Goal: Task Accomplishment & Management: Manage account settings

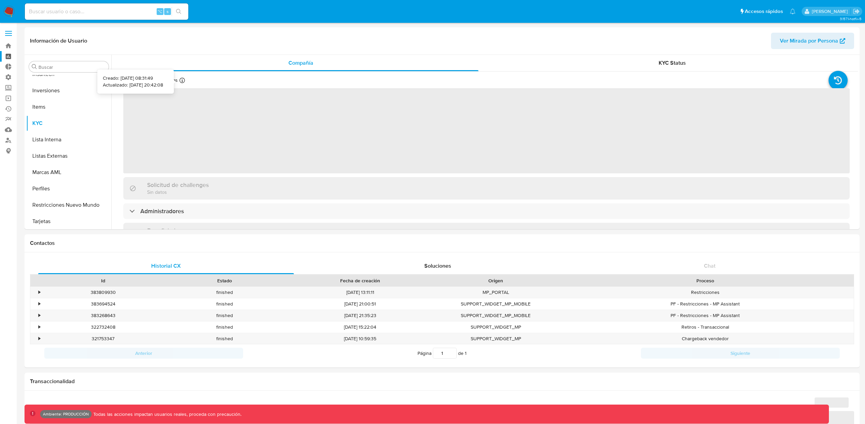
scroll to position [320, 0]
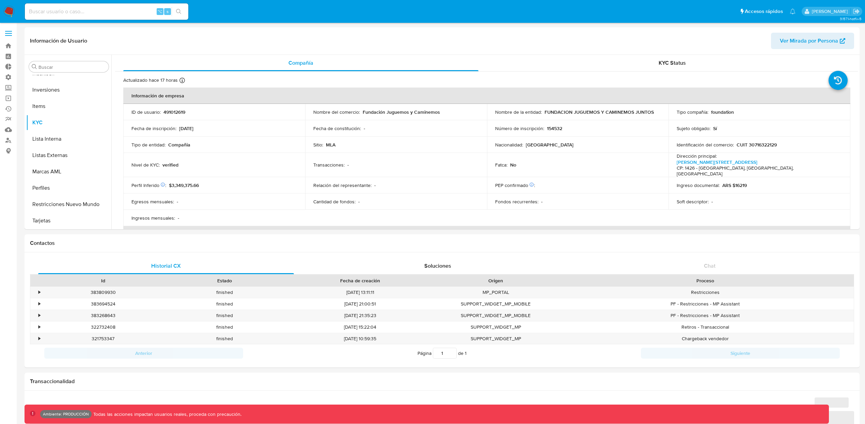
click at [12, 35] on span at bounding box center [8, 35] width 7 height 1
click at [0, 0] on input "checkbox" at bounding box center [0, 0] width 0 height 0
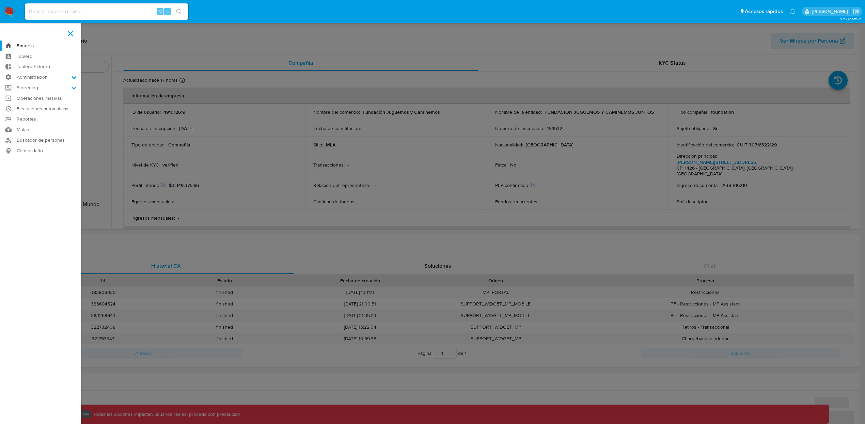
select select "10"
click at [40, 77] on label "Administración" at bounding box center [40, 77] width 81 height 11
click at [0, 0] on input "Administración" at bounding box center [0, 0] width 0 height 0
click at [35, 103] on link "Usuarios" at bounding box center [40, 104] width 81 height 9
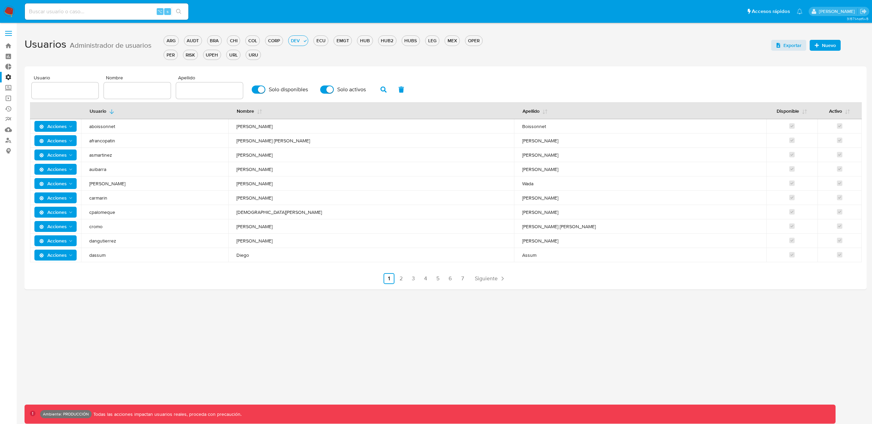
click at [69, 94] on input "text" at bounding box center [65, 90] width 67 height 9
type input "[PERSON_NAME]"
click at [295, 38] on div "DEV" at bounding box center [295, 40] width 14 height 6
click at [69, 92] on input "[PERSON_NAME]" at bounding box center [65, 90] width 67 height 9
click at [147, 83] on div at bounding box center [137, 90] width 67 height 16
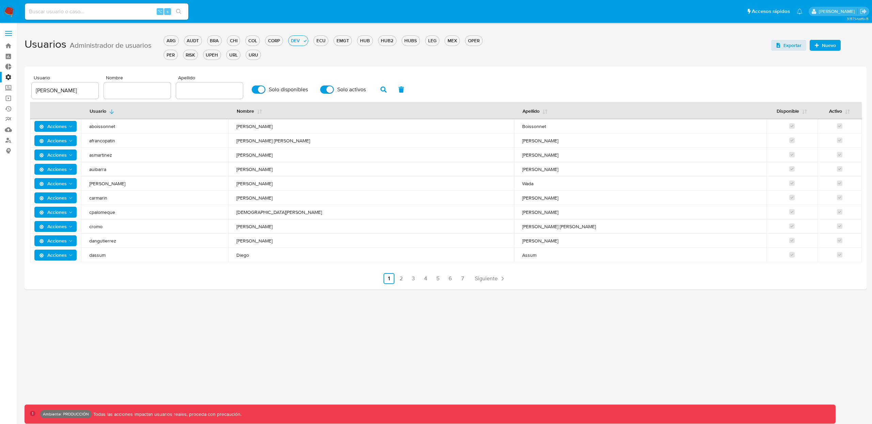
click at [147, 86] on input "text" at bounding box center [137, 90] width 67 height 9
type input "[PERSON_NAME]"
click at [382, 91] on icon "button" at bounding box center [383, 89] width 6 height 6
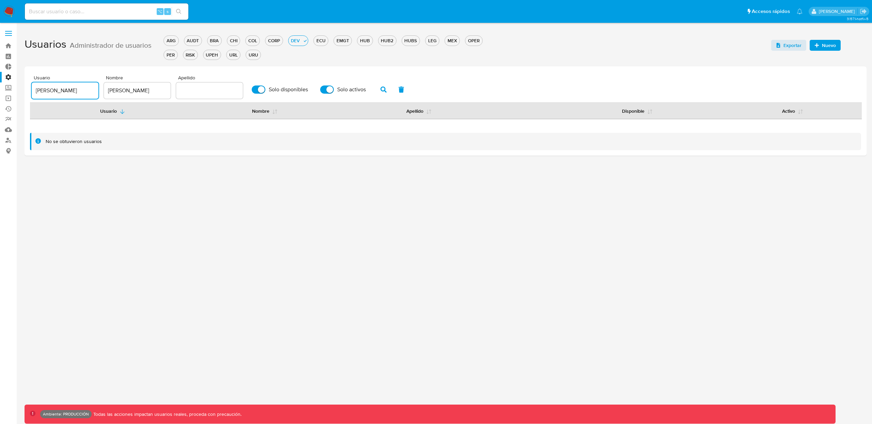
click at [66, 92] on input "[PERSON_NAME]" at bounding box center [65, 90] width 67 height 9
type input "a"
type input "andreia"
click at [382, 92] on span "button" at bounding box center [383, 90] width 6 height 12
click at [48, 91] on input "andreia" at bounding box center [65, 90] width 67 height 9
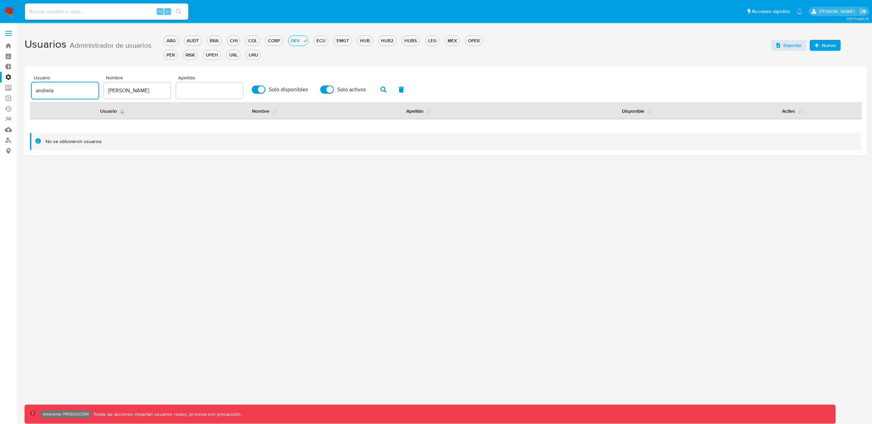
click at [48, 91] on input "andreia" at bounding box center [65, 90] width 67 height 9
click at [129, 90] on input "[PERSON_NAME]" at bounding box center [137, 90] width 67 height 9
drag, startPoint x: 188, startPoint y: 89, endPoint x: 194, endPoint y: 89, distance: 6.1
click at [188, 89] on input "text" at bounding box center [209, 90] width 67 height 9
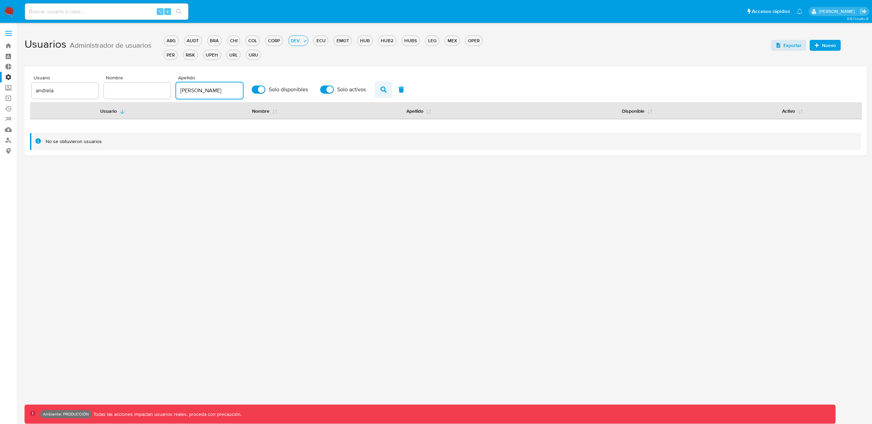
type input "[PERSON_NAME]"
click at [383, 89] on icon "button" at bounding box center [383, 89] width 6 height 6
click at [135, 90] on input "text" at bounding box center [137, 90] width 67 height 9
click at [48, 96] on div "andreia" at bounding box center [65, 90] width 67 height 16
click at [47, 93] on input "andreia" at bounding box center [65, 90] width 67 height 9
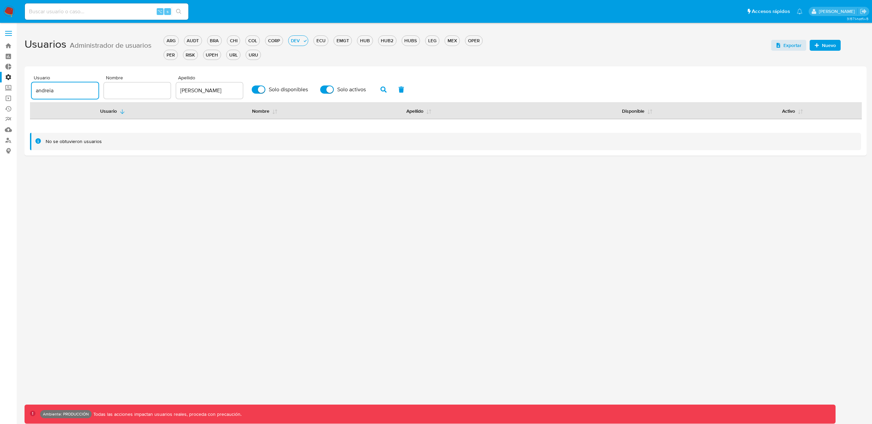
click at [47, 93] on input "andreia" at bounding box center [65, 90] width 67 height 9
click at [123, 84] on div at bounding box center [137, 90] width 67 height 16
click at [123, 86] on input "text" at bounding box center [137, 90] width 67 height 9
paste input "andreia"
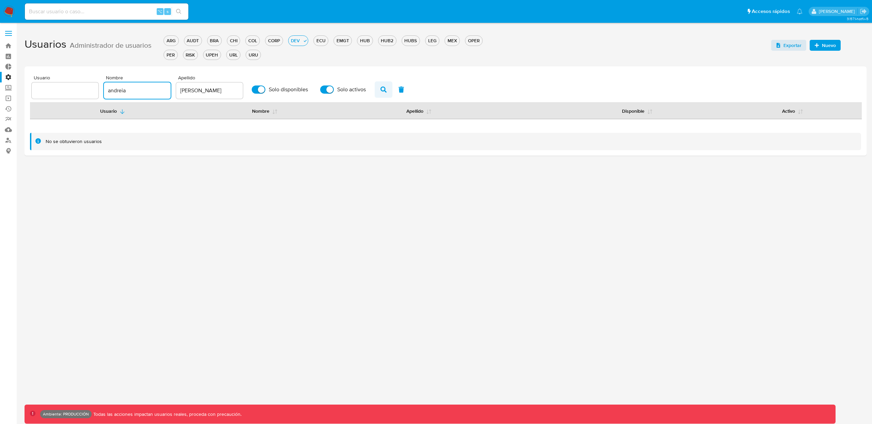
click at [382, 88] on icon "button" at bounding box center [383, 89] width 6 height 6
click at [123, 90] on input "andreia" at bounding box center [137, 90] width 67 height 9
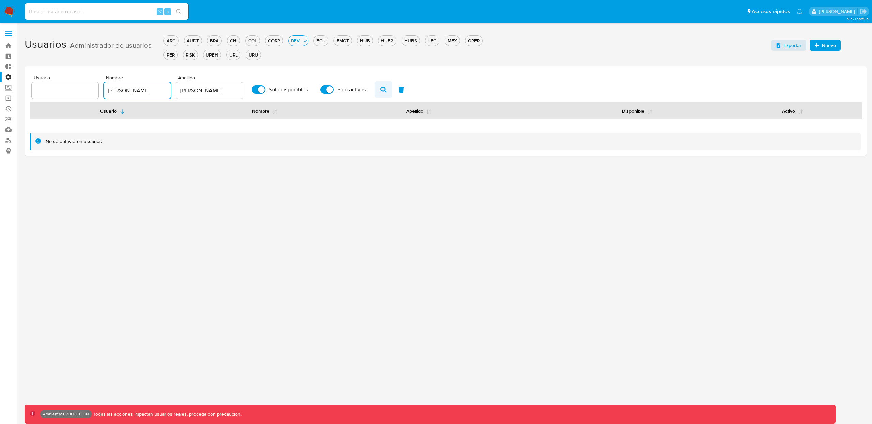
click at [380, 87] on icon "button" at bounding box center [383, 89] width 6 height 6
click at [144, 91] on input "[PERSON_NAME]" at bounding box center [137, 90] width 67 height 9
click at [380, 88] on icon "button" at bounding box center [383, 89] width 6 height 6
click at [380, 89] on icon "button" at bounding box center [383, 89] width 6 height 6
click at [144, 92] on input "[PERSON_NAME]" at bounding box center [137, 90] width 67 height 9
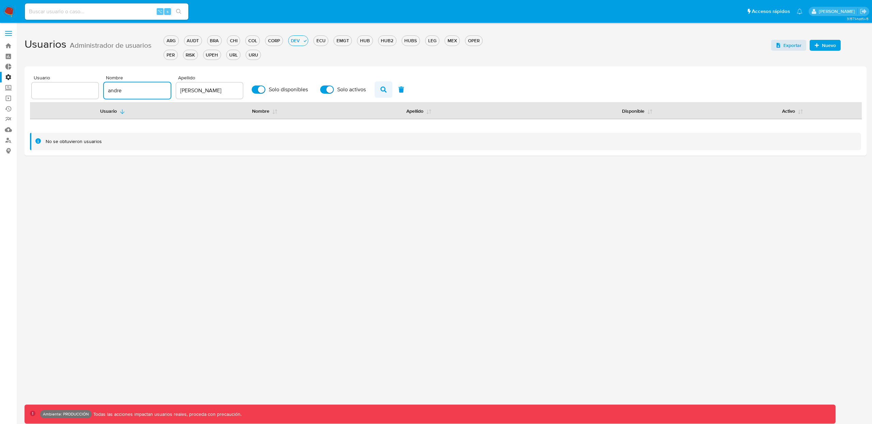
type input "andre"
click at [380, 87] on icon "button" at bounding box center [383, 89] width 6 height 6
click at [168, 38] on div "ARG" at bounding box center [171, 40] width 14 height 6
click at [202, 39] on div "AUDT" at bounding box center [198, 40] width 17 height 6
click at [136, 95] on div "andre" at bounding box center [137, 90] width 67 height 16
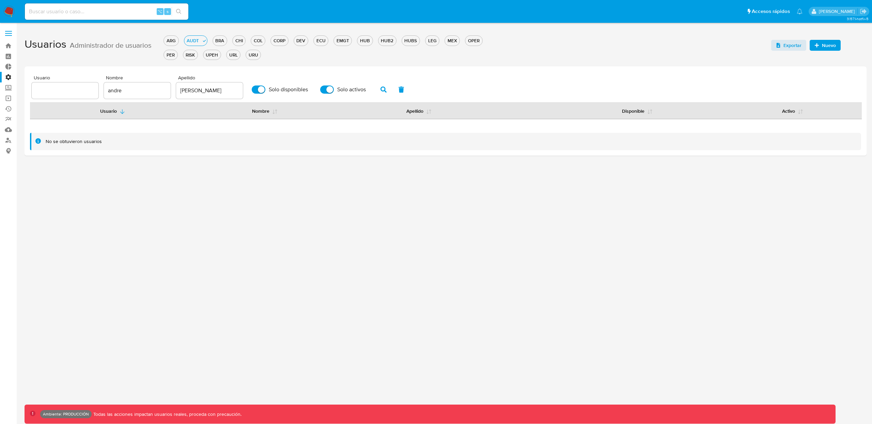
click at [136, 95] on div "andre" at bounding box center [137, 90] width 67 height 16
click at [120, 91] on input "andre" at bounding box center [137, 90] width 67 height 9
click at [192, 90] on input "[PERSON_NAME]" at bounding box center [209, 90] width 67 height 9
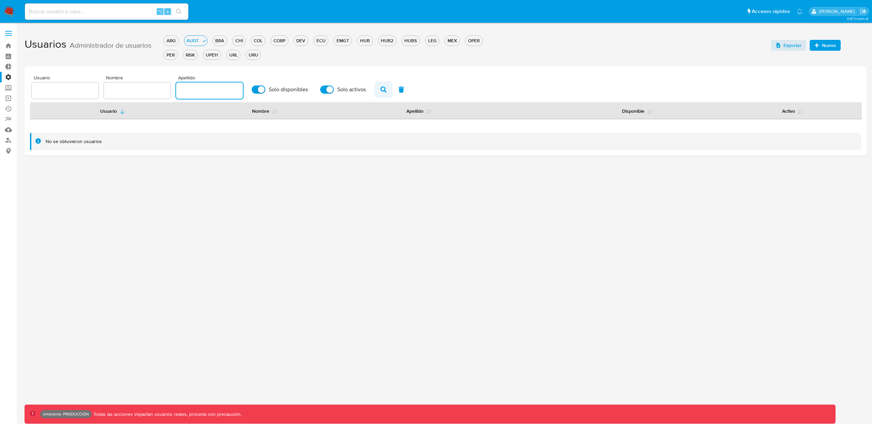
click at [380, 89] on icon "button" at bounding box center [383, 89] width 6 height 6
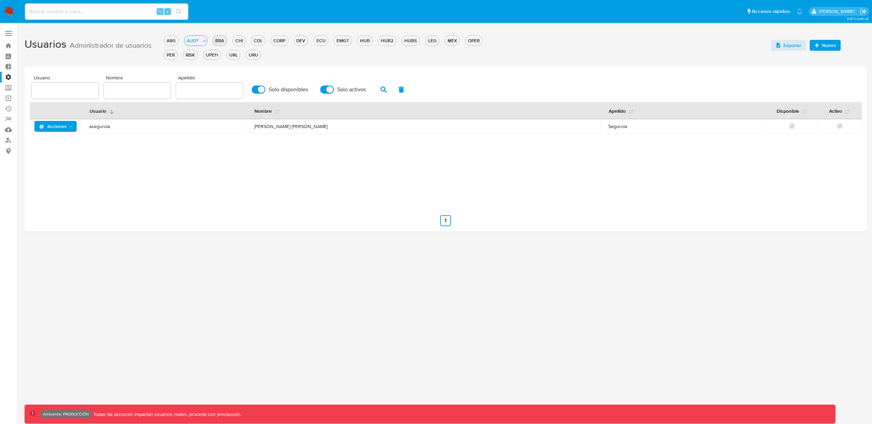
click at [219, 42] on div "BRA" at bounding box center [220, 40] width 14 height 6
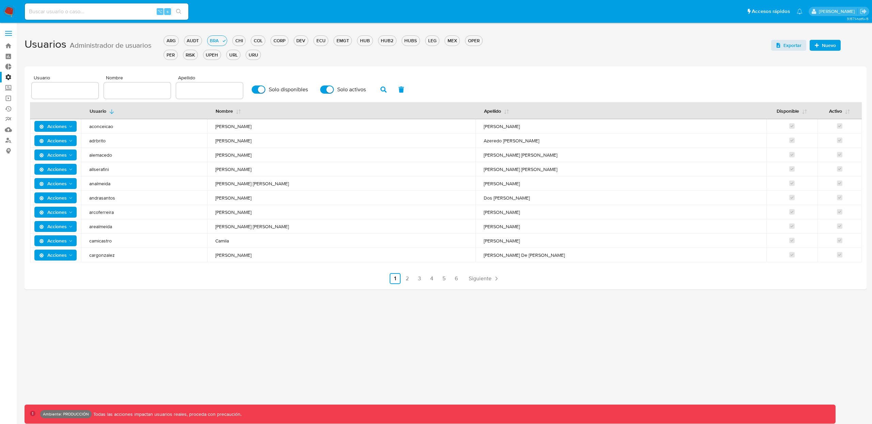
click at [277, 227] on span "[PERSON_NAME] [PERSON_NAME]" at bounding box center [341, 226] width 252 height 6
click at [77, 227] on div "Acciones" at bounding box center [55, 226] width 51 height 11
click at [75, 227] on button "Acciones" at bounding box center [55, 226] width 43 height 11
click at [62, 257] on button "Permisos" at bounding box center [56, 260] width 61 height 16
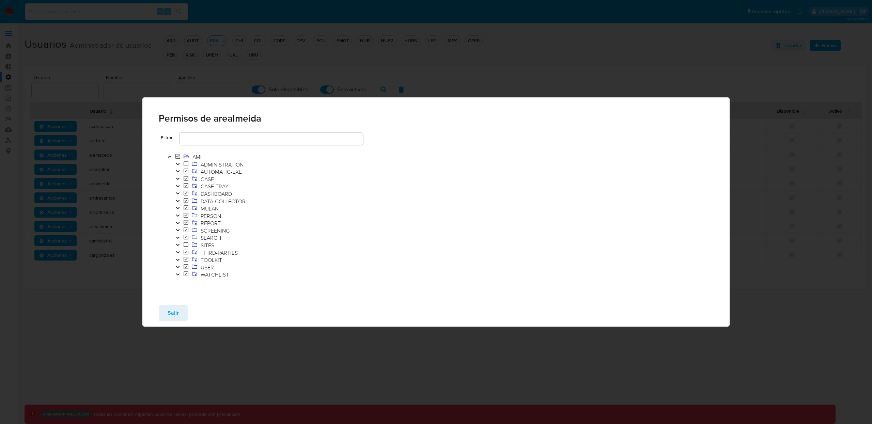
click at [177, 202] on icon "Toggle" at bounding box center [177, 201] width 3 height 2
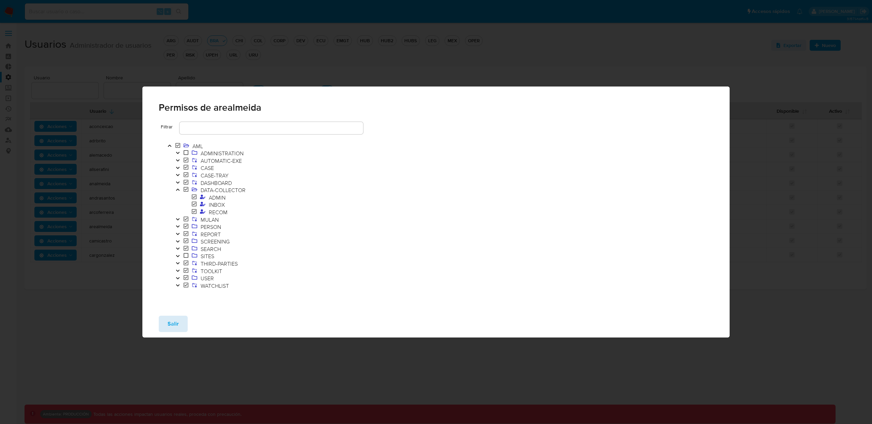
click at [176, 327] on span "Salir" at bounding box center [173, 323] width 11 height 15
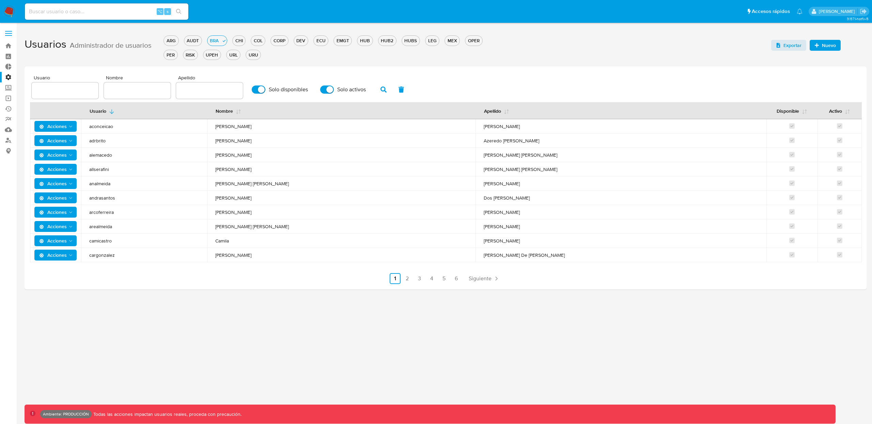
click at [269, 224] on span "[PERSON_NAME] [PERSON_NAME]" at bounding box center [341, 226] width 252 height 6
click at [70, 225] on icon "Acciones" at bounding box center [70, 226] width 5 height 5
click at [47, 242] on button "Detalle" at bounding box center [56, 244] width 61 height 16
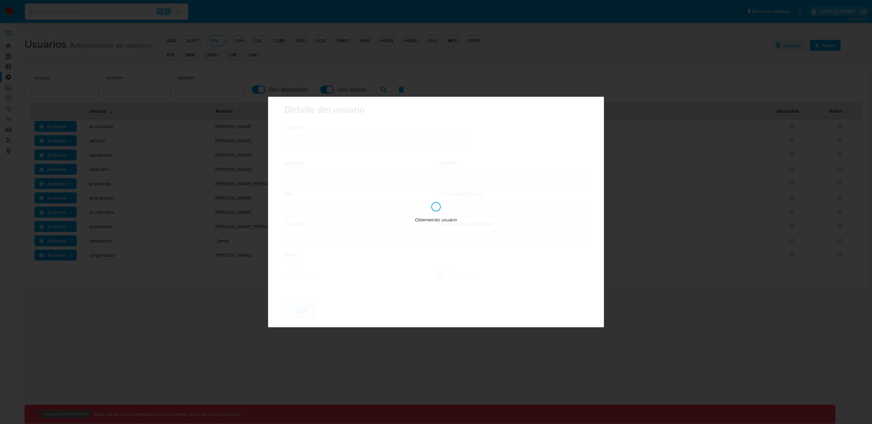
type input "[PERSON_NAME] [PERSON_NAME]"
type input "[PERSON_NAME]"
type input "[GEOGRAPHIC_DATA]"
type input "[PERSON_NAME][EMAIL_ADDRESS][PERSON_NAME][DOMAIN_NAME]"
type input "Specialist (80001722)"
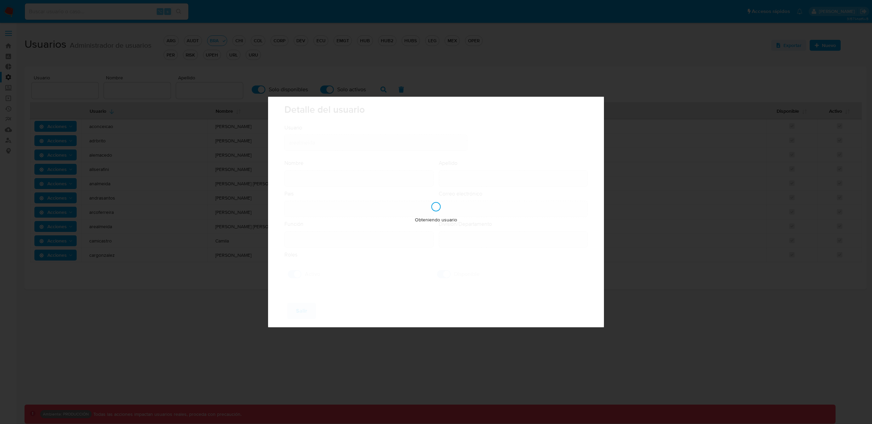
type input "Risk & Compliance AML Countries"
checkbox input "true"
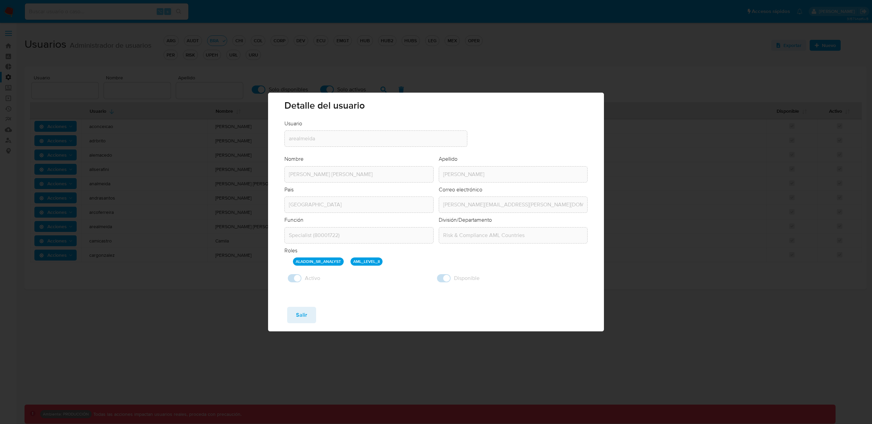
click at [330, 262] on p "ALADDIN_SR_ANALYST" at bounding box center [318, 261] width 51 height 8
drag, startPoint x: 390, startPoint y: 262, endPoint x: 301, endPoint y: 264, distance: 88.5
click at [301, 264] on div "ALADDIN_SR_ANALYST AML_LEVEL_II" at bounding box center [440, 261] width 294 height 8
click at [300, 313] on span "Salir" at bounding box center [301, 314] width 11 height 15
checkbox input "false"
